Goal: Task Accomplishment & Management: Use online tool/utility

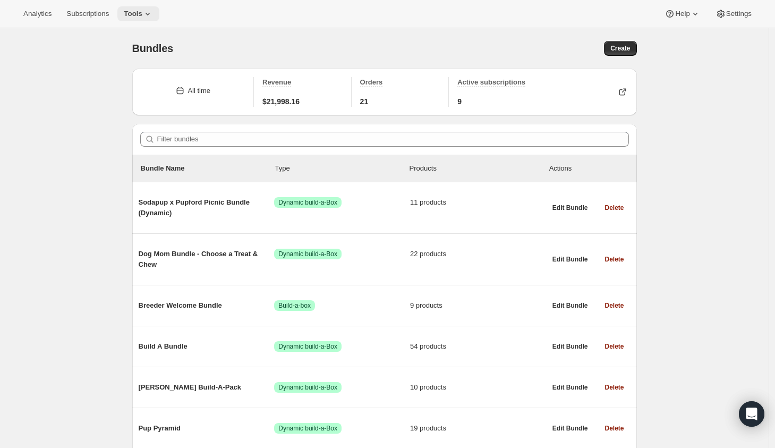
click at [142, 12] on span "Tools" at bounding box center [133, 14] width 19 height 9
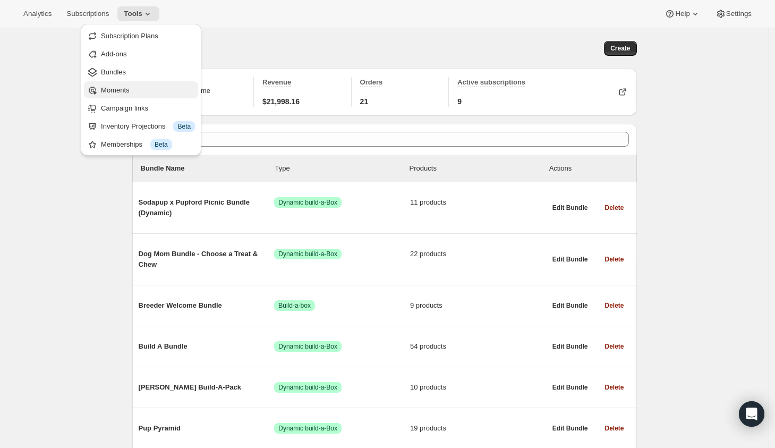
click at [129, 90] on span "Moments" at bounding box center [115, 90] width 28 height 8
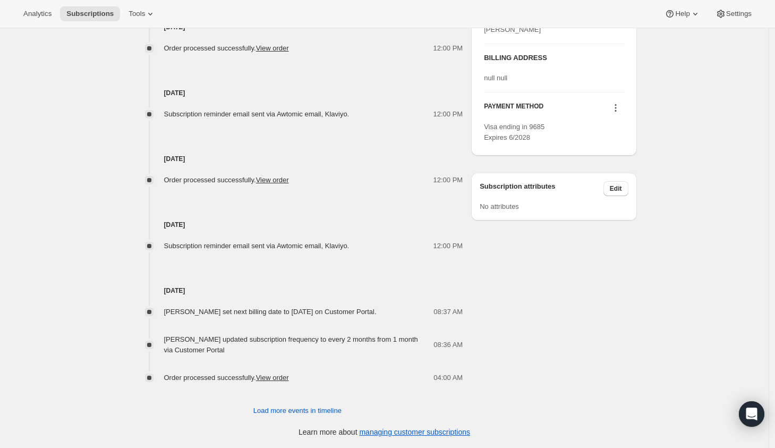
scroll to position [506, 0]
click at [324, 408] on span "Load more events in timeline" at bounding box center [298, 411] width 88 height 11
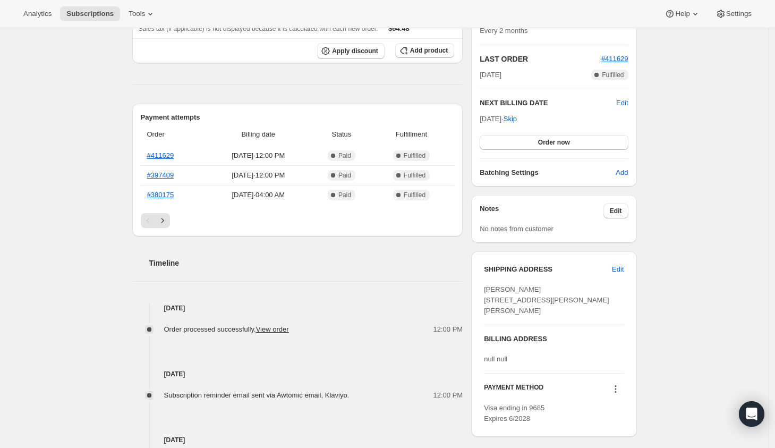
scroll to position [0, 0]
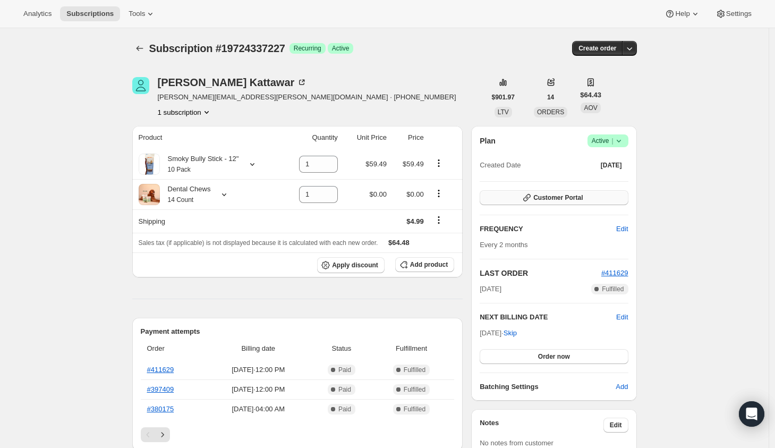
click at [554, 198] on span "Customer Portal" at bounding box center [558, 197] width 49 height 9
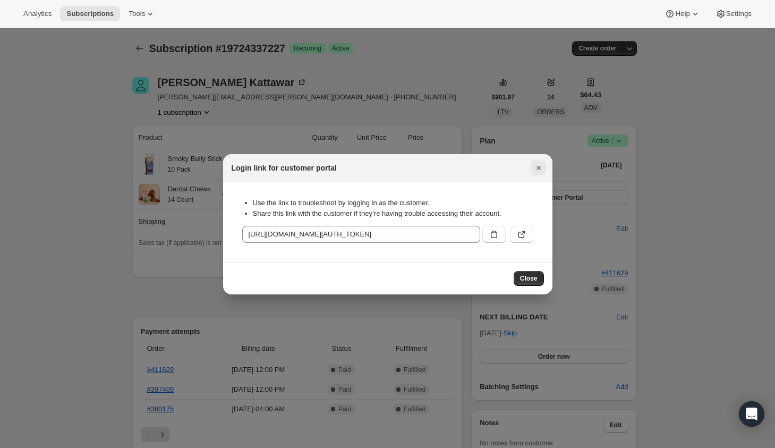
click at [541, 166] on icon "Close" at bounding box center [539, 168] width 11 height 11
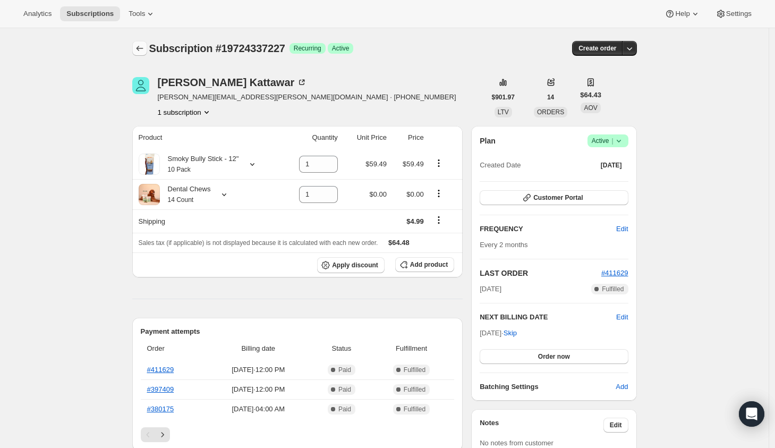
click at [145, 48] on icon "Subscriptions" at bounding box center [139, 48] width 11 height 11
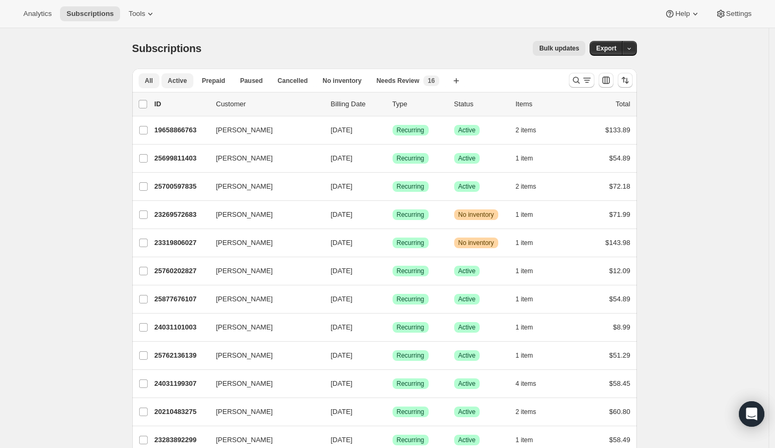
click at [184, 87] on button "Active" at bounding box center [178, 80] width 32 height 15
click at [587, 83] on icon "Search and filter results" at bounding box center [587, 80] width 11 height 11
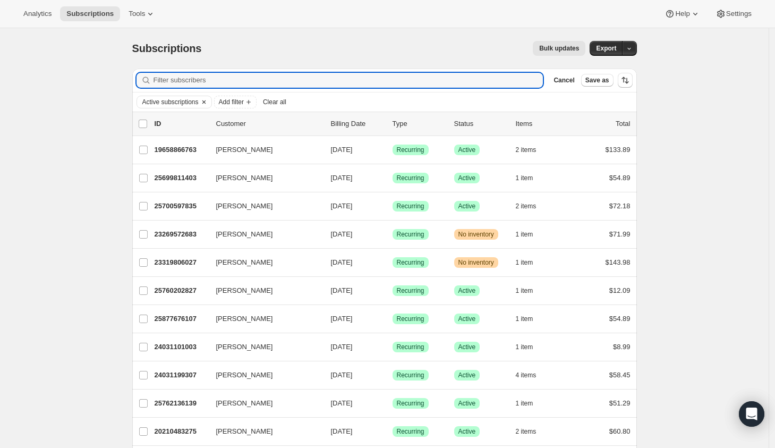
click at [168, 102] on span "Active subscriptions" at bounding box center [170, 102] width 56 height 9
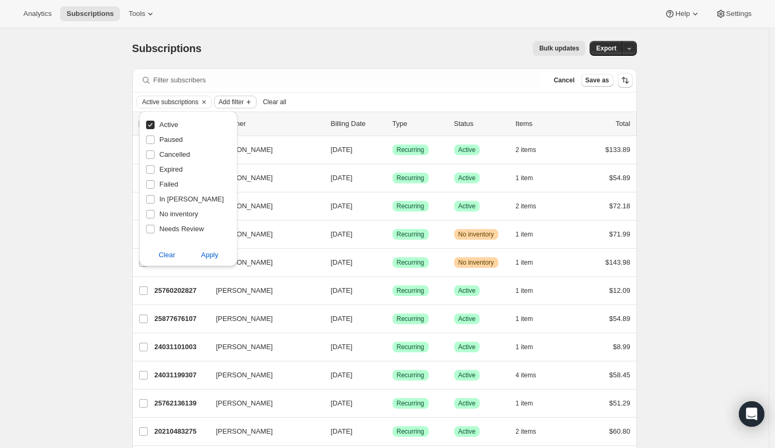
click at [237, 96] on button "Add filter" at bounding box center [235, 102] width 43 height 13
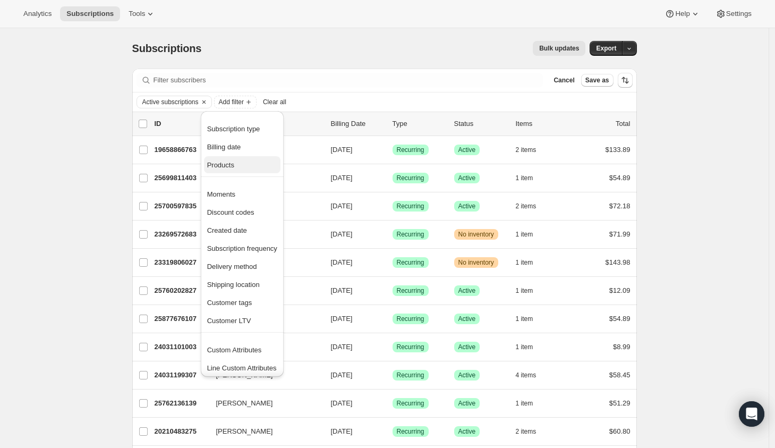
click at [233, 166] on span "Products" at bounding box center [220, 165] width 27 height 8
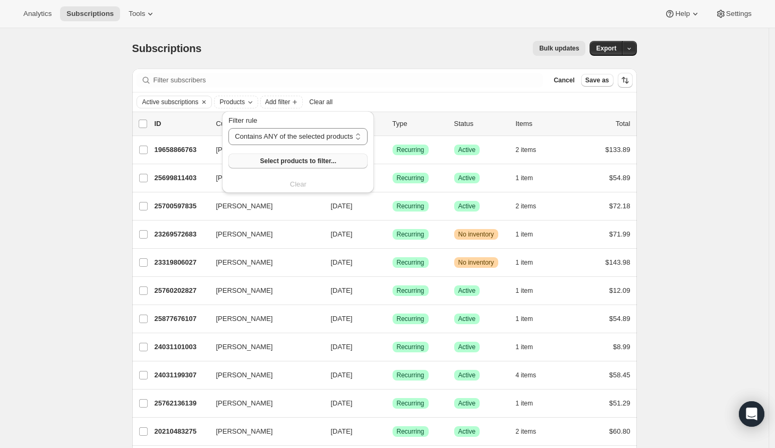
click at [300, 162] on span "Select products to filter..." at bounding box center [298, 161] width 76 height 9
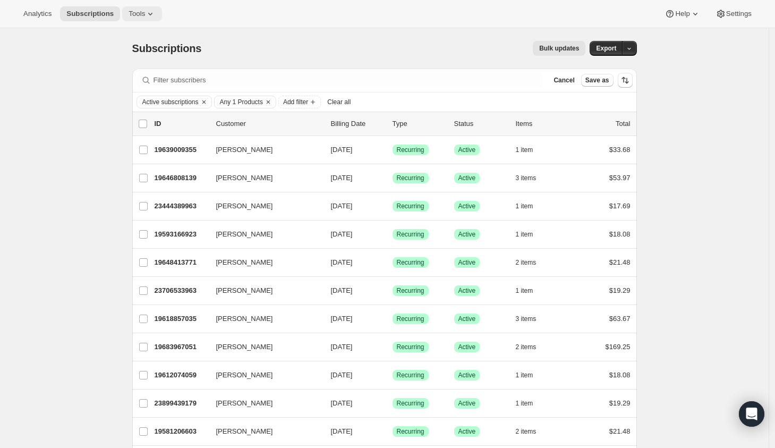
click at [145, 13] on span "Tools" at bounding box center [137, 14] width 16 height 9
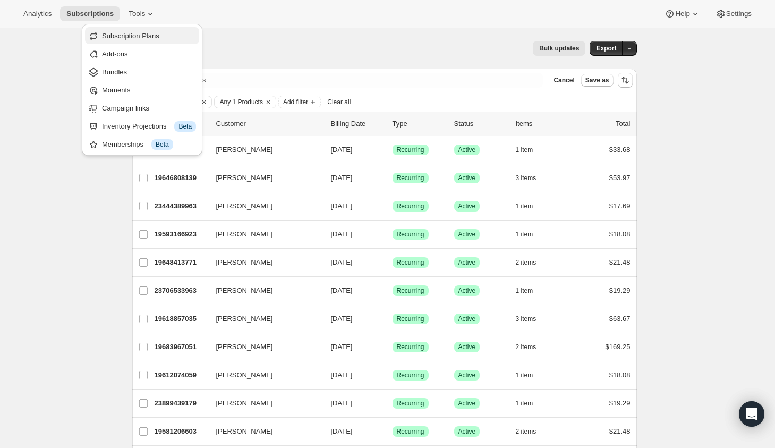
click at [142, 39] on span "Subscription Plans" at bounding box center [130, 36] width 57 height 8
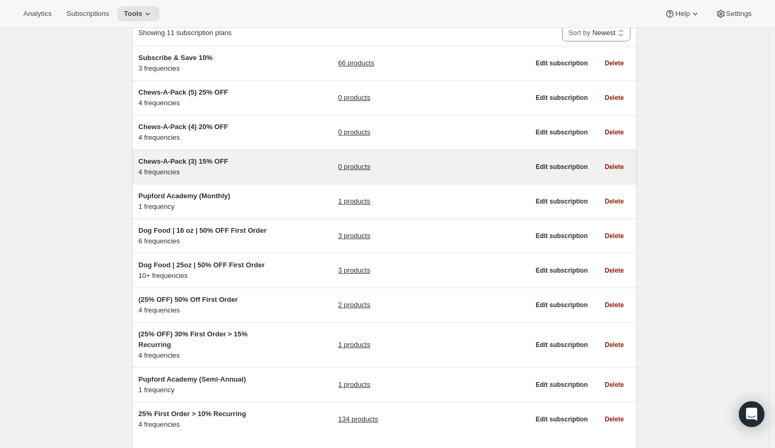
scroll to position [86, 0]
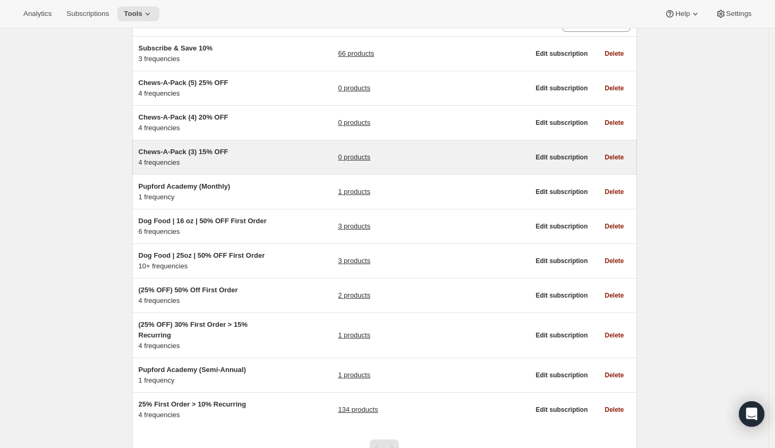
click at [294, 154] on div "Chews-A-Pack (3) 15% OFF 4 frequencies 0 products" at bounding box center [334, 157] width 391 height 21
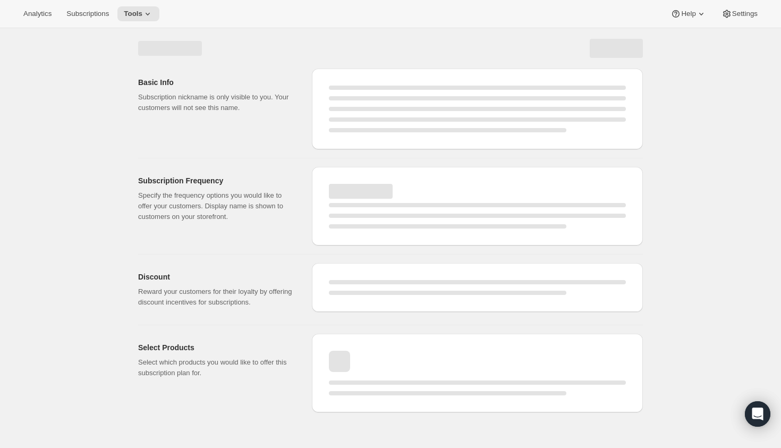
select select "WEEK"
select select "MONTH"
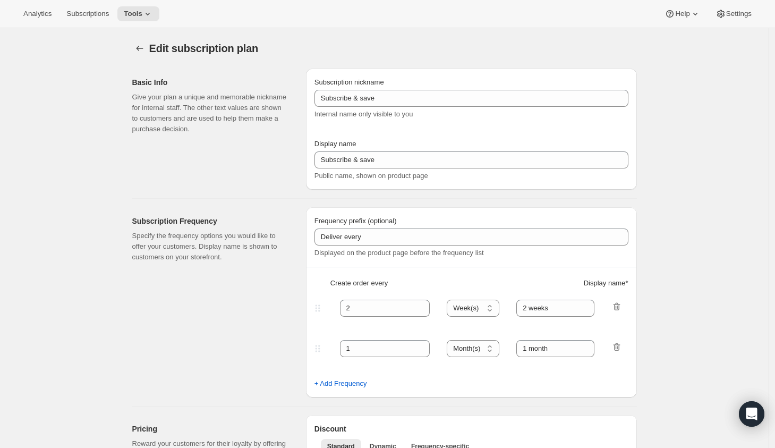
select select "MONTH"
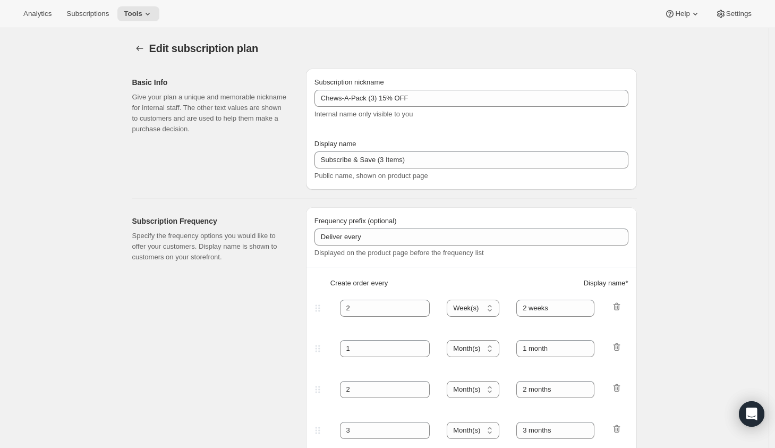
type input "Chews-A-Pack (3) 15% OFF"
type input "Subscribe & Save (3 Items)"
type input "15"
click at [139, 45] on icon "Subscription plans" at bounding box center [139, 48] width 11 height 11
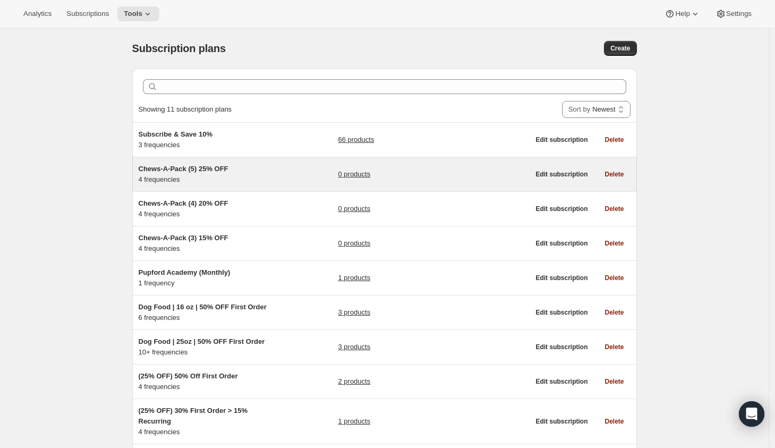
click at [290, 179] on div "Chews-A-Pack (5) 25% OFF 4 frequencies 0 products" at bounding box center [334, 174] width 391 height 21
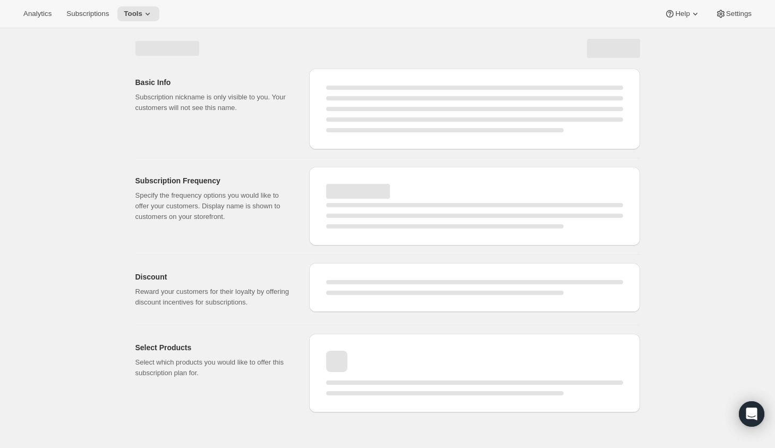
select select "WEEK"
select select "MONTH"
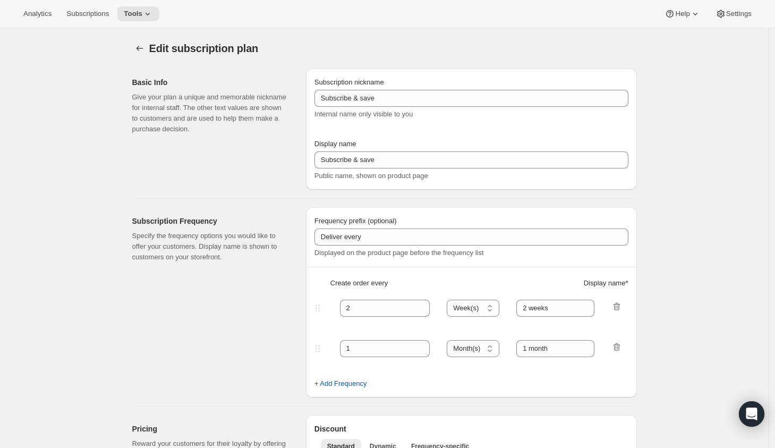
type input "Chews-A-Pack (5) 25% OFF"
type input "Subscribe & Save (5 items)"
type input "25"
select select "MONTH"
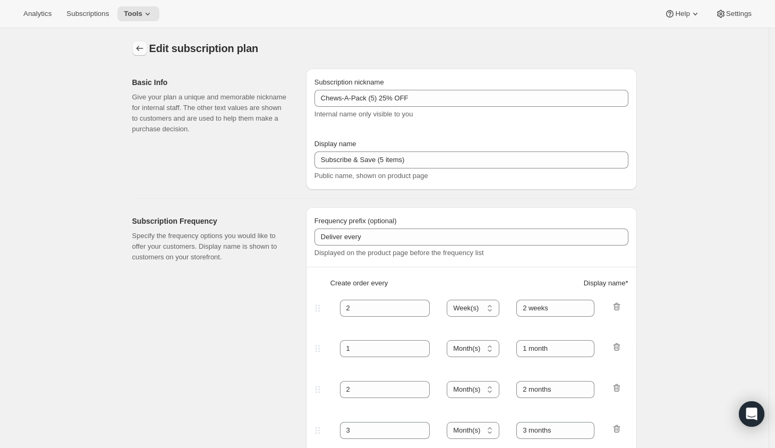
click at [141, 41] on button "Subscription plans" at bounding box center [139, 48] width 15 height 15
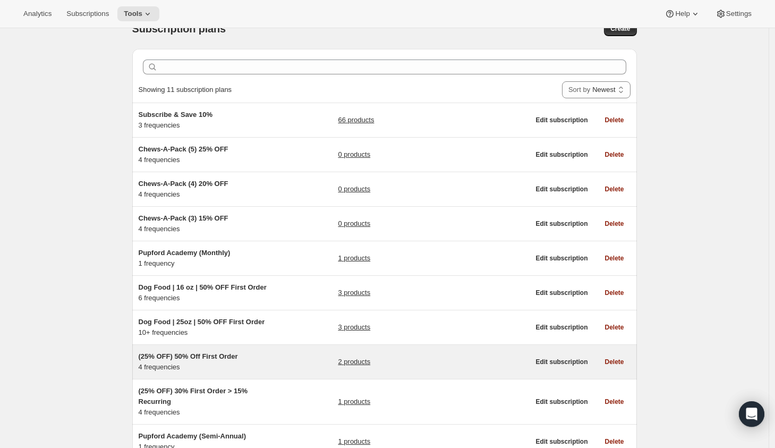
scroll to position [17, 0]
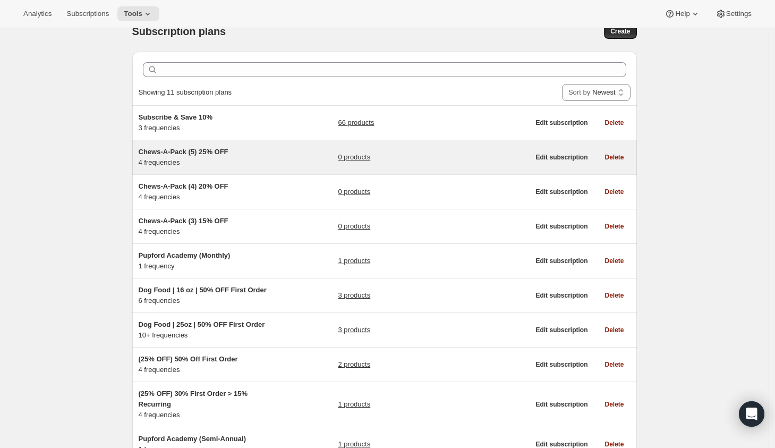
click at [260, 158] on div "Chews-A-Pack (5) 25% OFF 4 frequencies" at bounding box center [205, 157] width 133 height 21
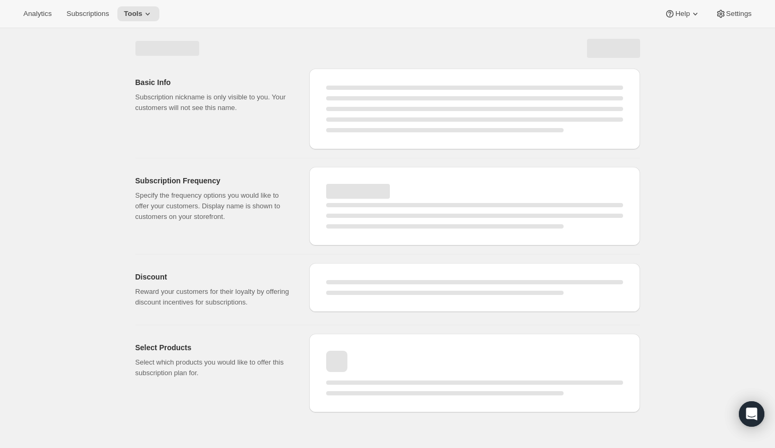
select select "WEEK"
select select "MONTH"
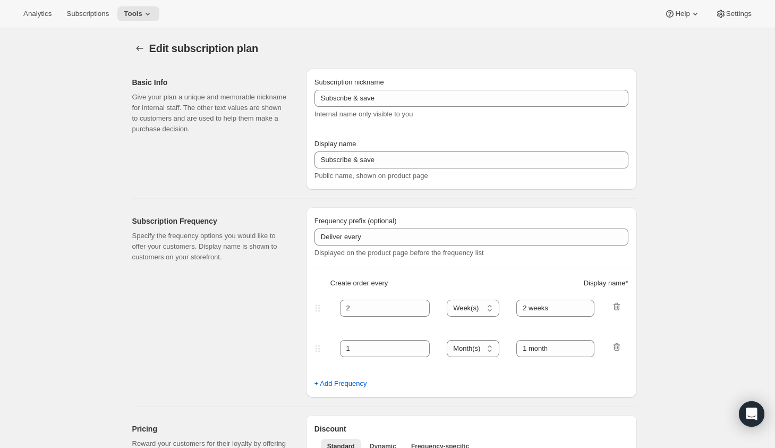
type input "Chews-A-Pack (5) 25% OFF"
type input "Subscribe & Save (5 items)"
type input "25"
select select "MONTH"
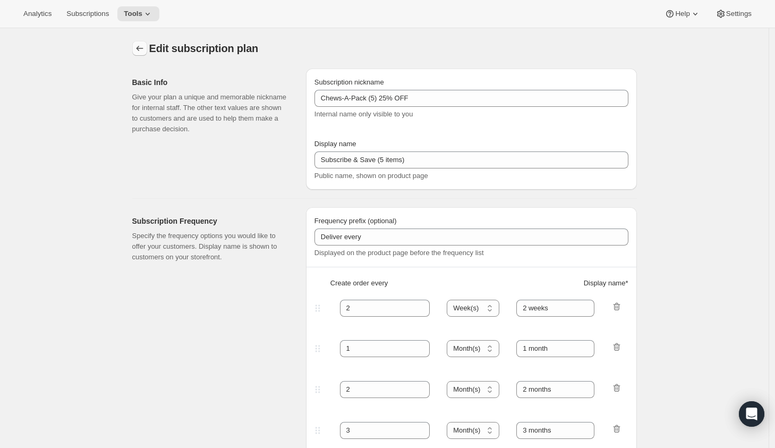
click at [143, 48] on icon "Subscription plans" at bounding box center [139, 48] width 11 height 11
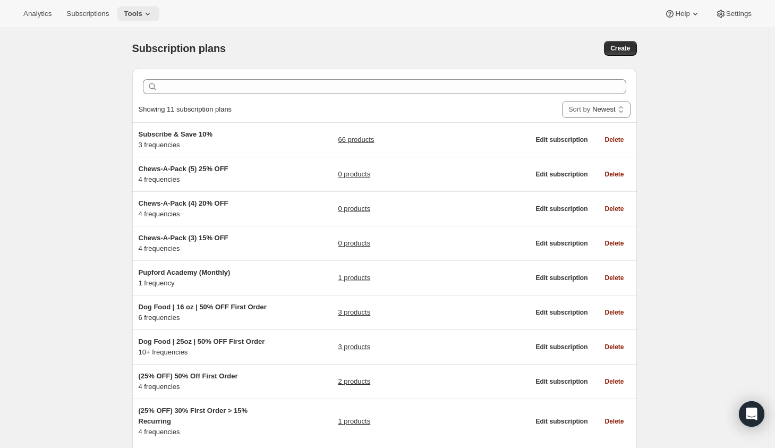
click at [153, 14] on icon at bounding box center [147, 14] width 11 height 11
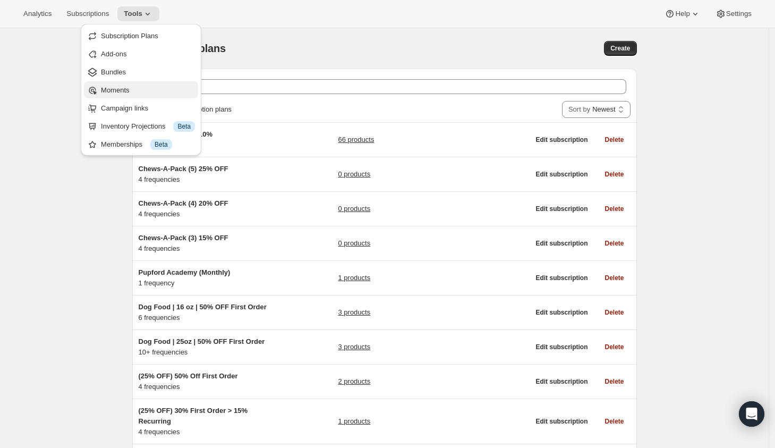
click at [136, 91] on span "Moments" at bounding box center [148, 90] width 94 height 11
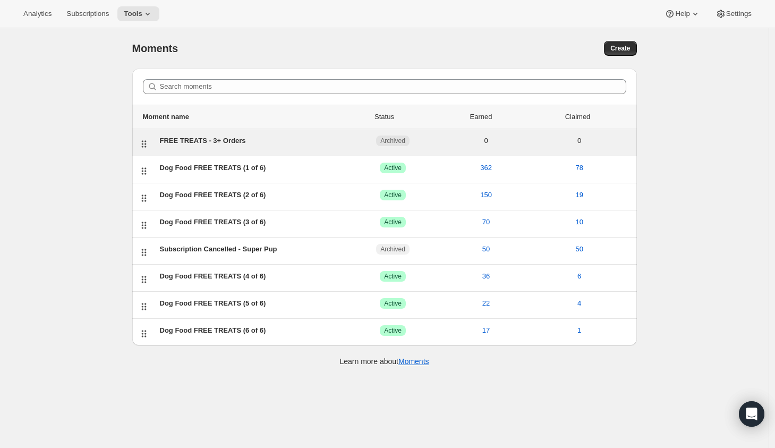
click at [307, 147] on div "FREE TREATS - 3+ Orders ARCHIVED Archived 0 0" at bounding box center [393, 143] width 475 height 14
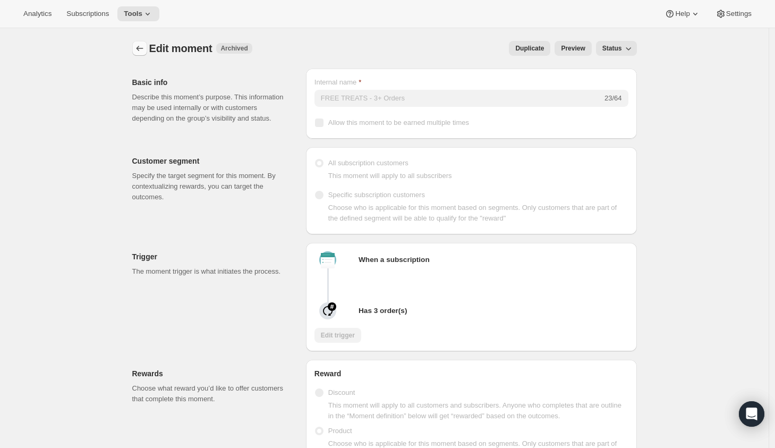
click at [141, 53] on icon "Create moment" at bounding box center [139, 48] width 11 height 11
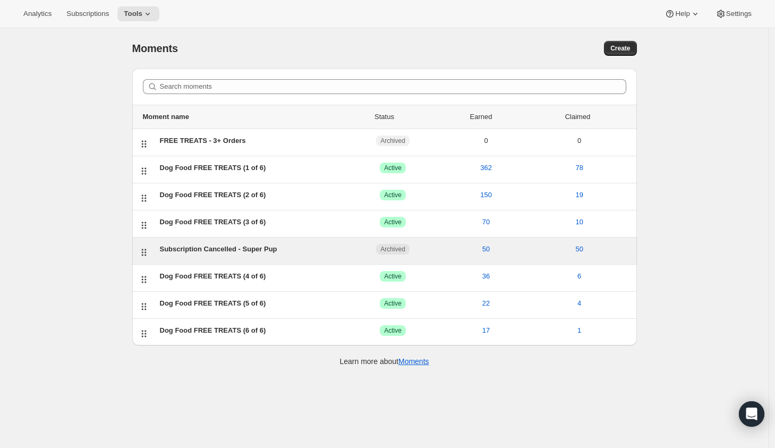
click at [321, 255] on div "Subscription Cancelled - Super Pup ARCHIVED Archived 50 50" at bounding box center [393, 251] width 475 height 14
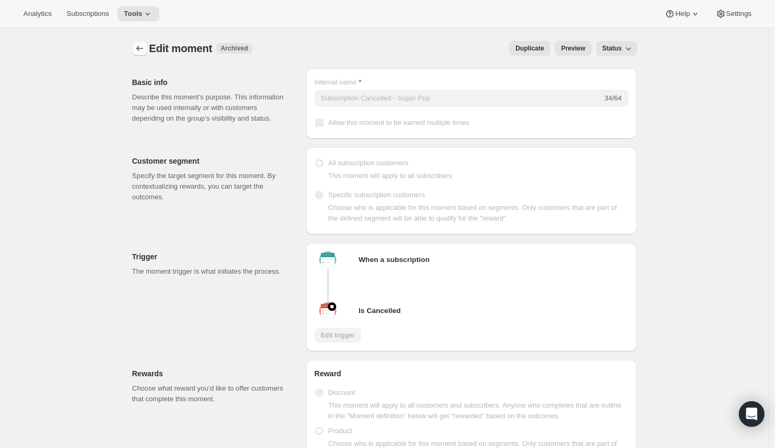
click at [143, 51] on icon "Create moment" at bounding box center [139, 48] width 11 height 11
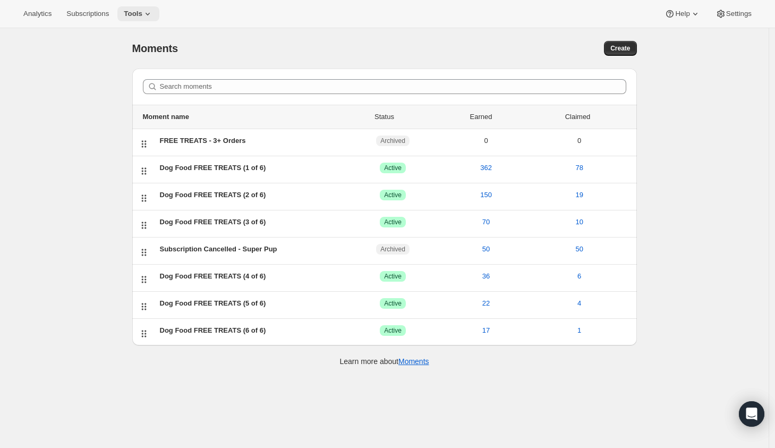
click at [151, 18] on icon at bounding box center [147, 14] width 11 height 11
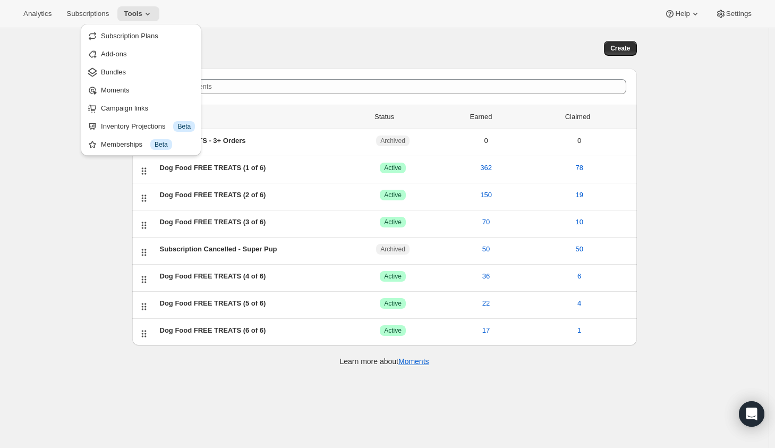
click at [678, 135] on div "Moments. This page is ready Moments Create Search moments Moment name Status Ea…" at bounding box center [384, 252] width 769 height 448
